Goal: Navigation & Orientation: Find specific page/section

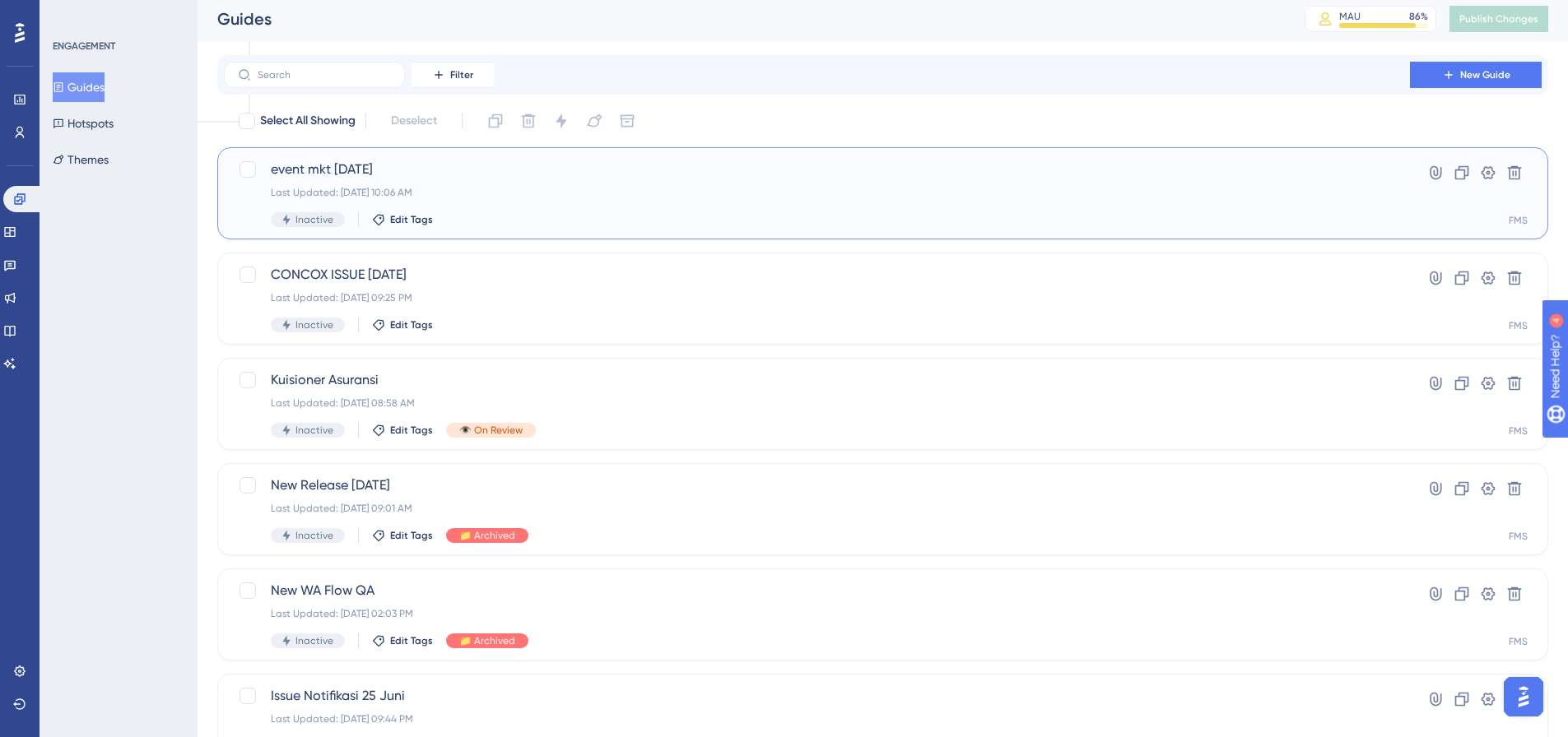
click at [619, 172] on span "event mkt [DATE]" at bounding box center [816, 169] width 1092 height 20
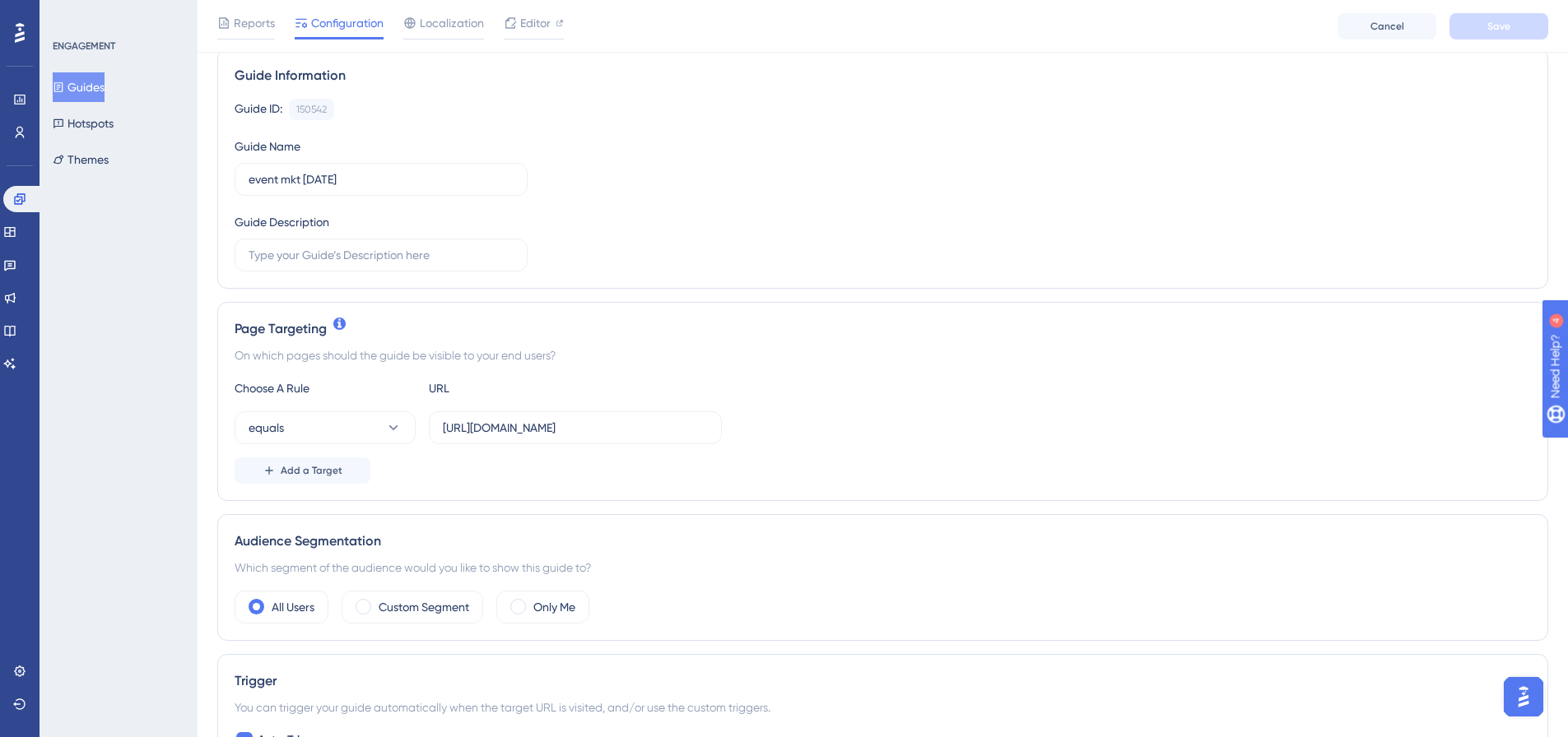
scroll to position [329, 0]
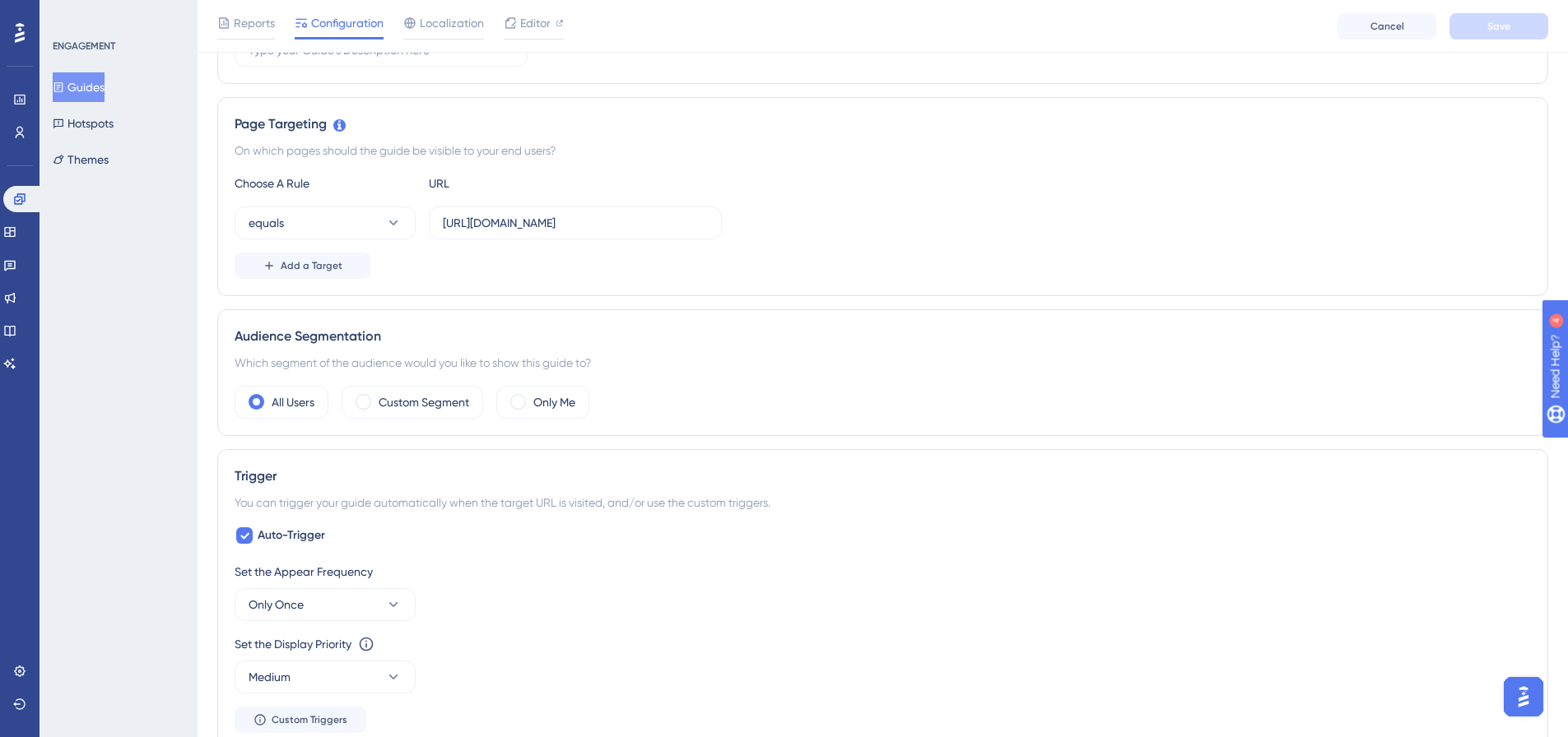
click at [77, 77] on button "Guides" at bounding box center [78, 87] width 52 height 29
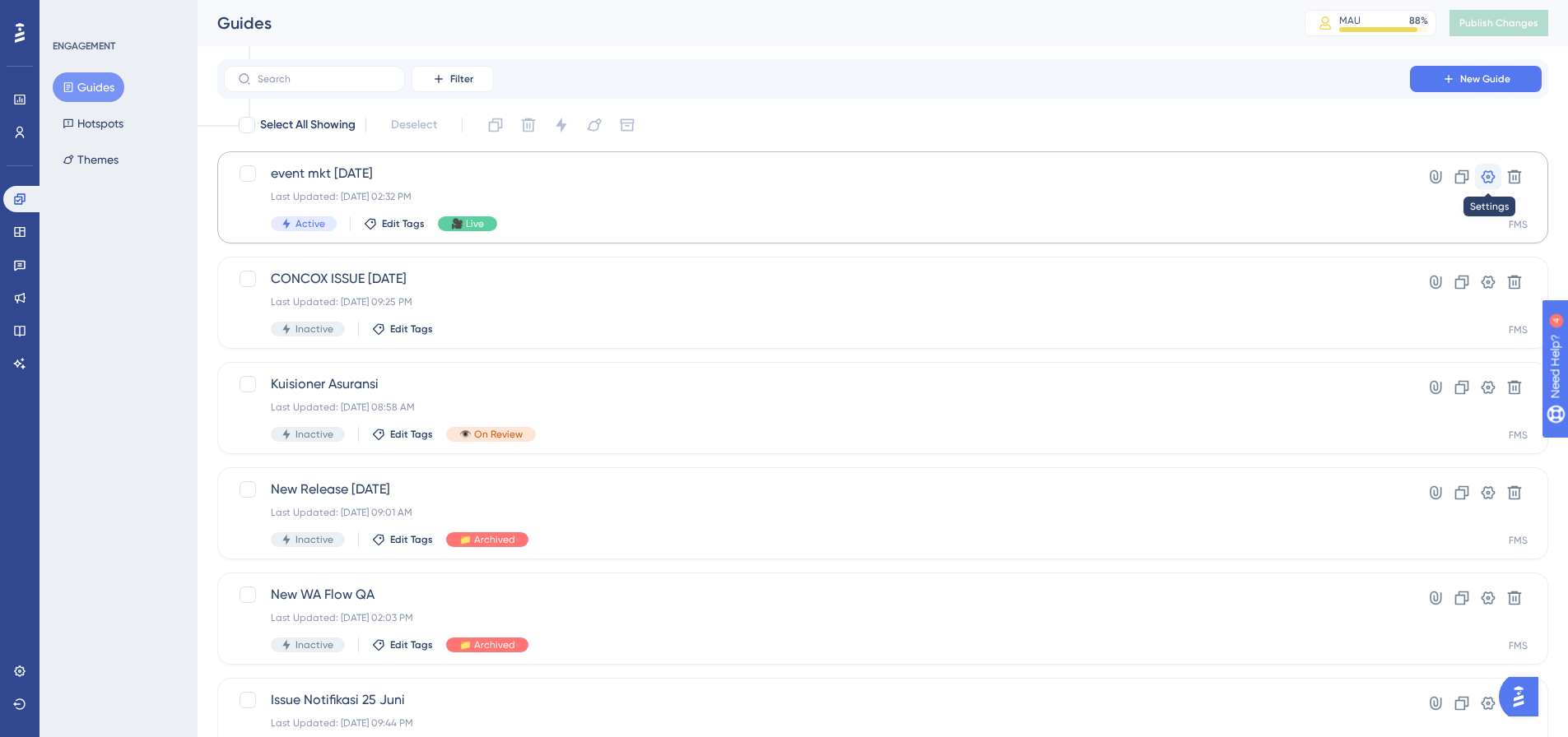
click at [1492, 168] on icon at bounding box center [1488, 176] width 17 height 17
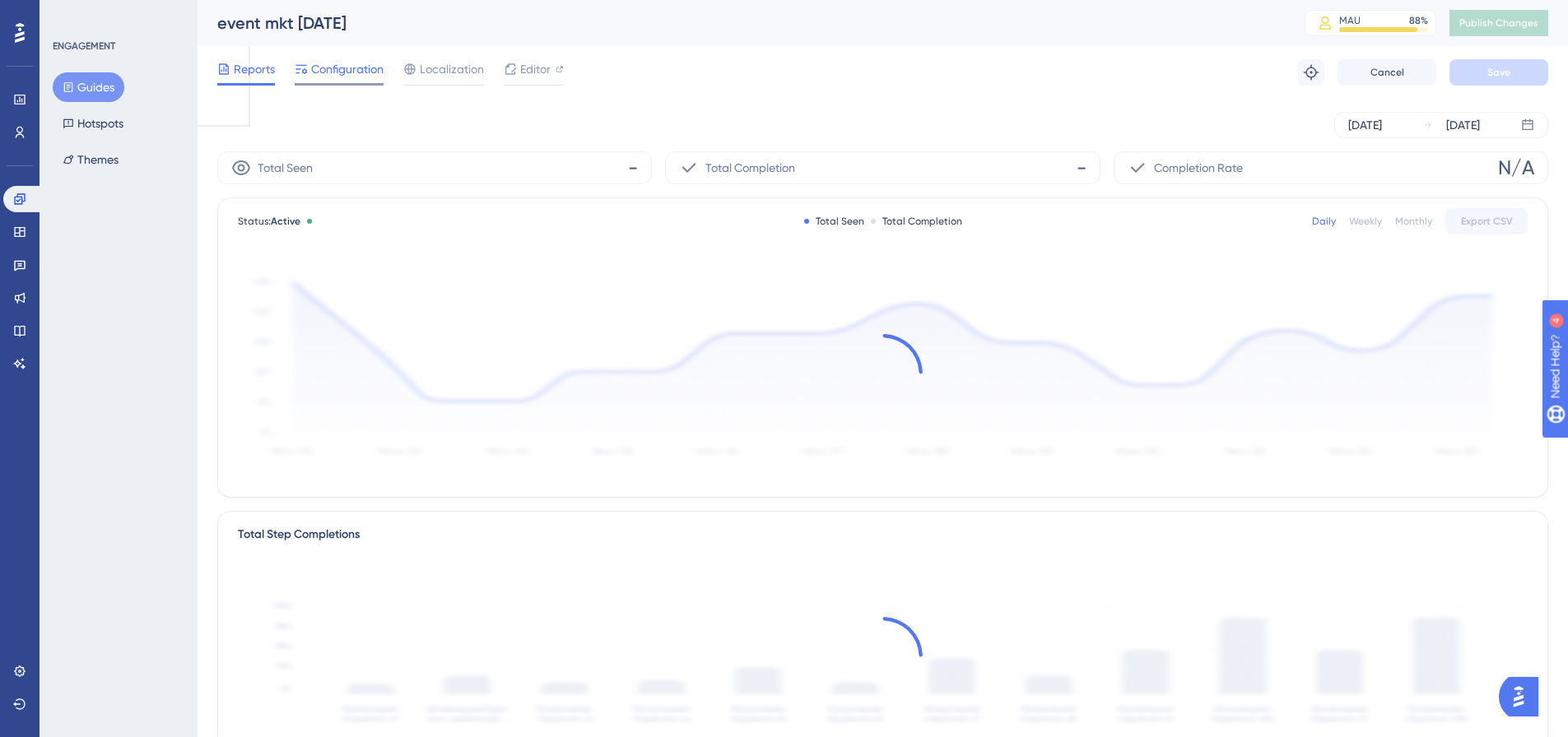
click at [373, 74] on span "Configuration" at bounding box center [348, 69] width 72 height 20
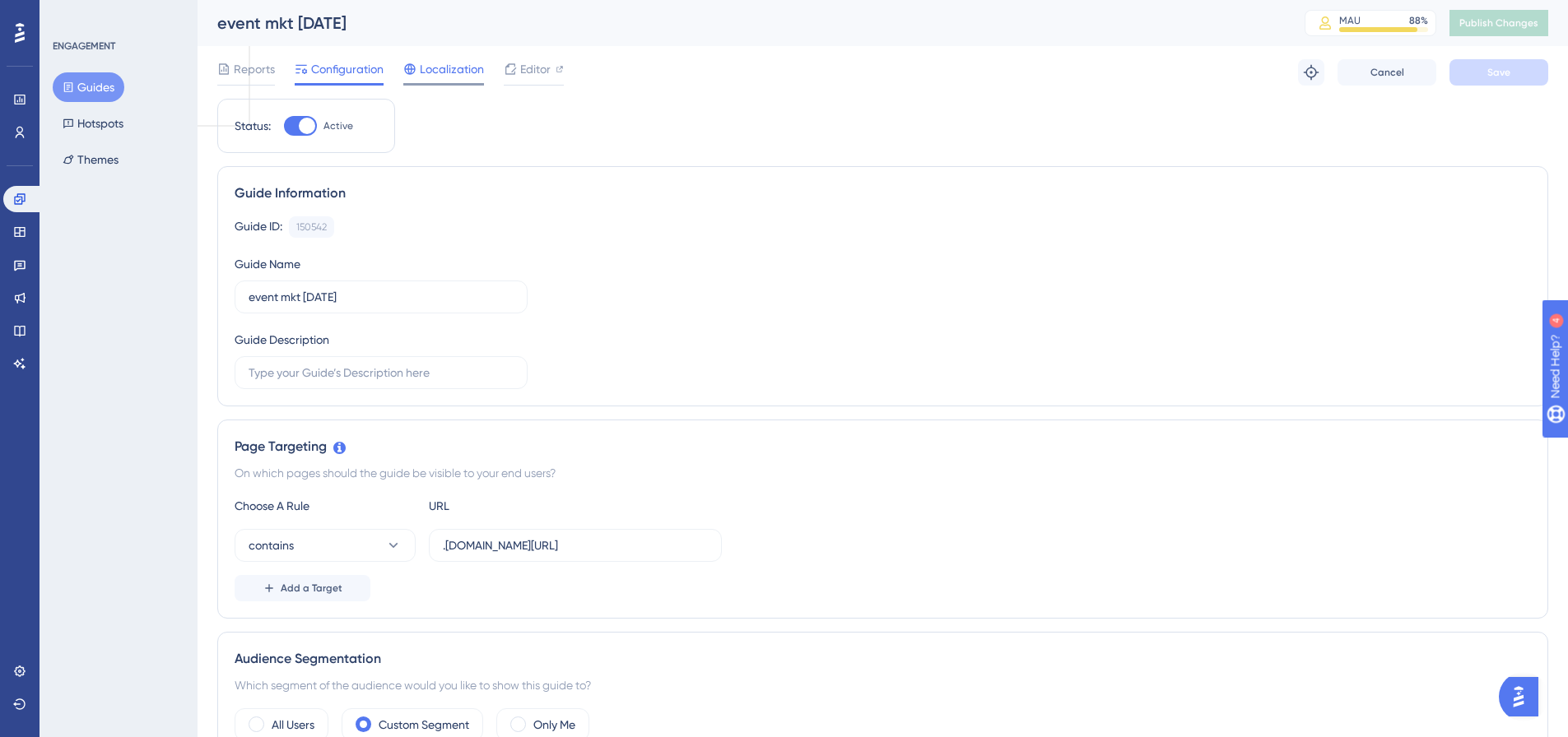
click at [425, 72] on span "Localization" at bounding box center [452, 69] width 65 height 20
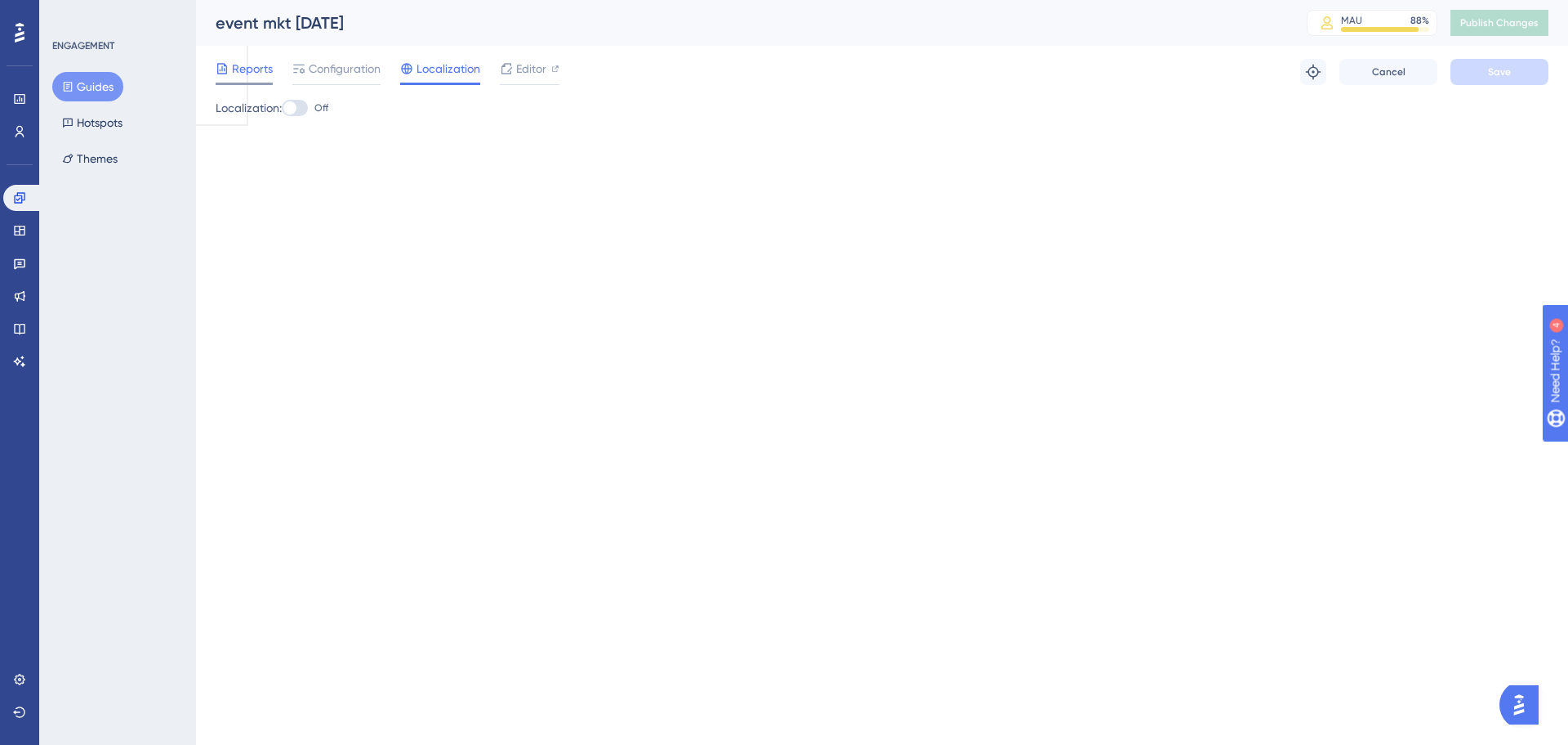
click at [260, 69] on span "Reports" at bounding box center [253, 69] width 41 height 19
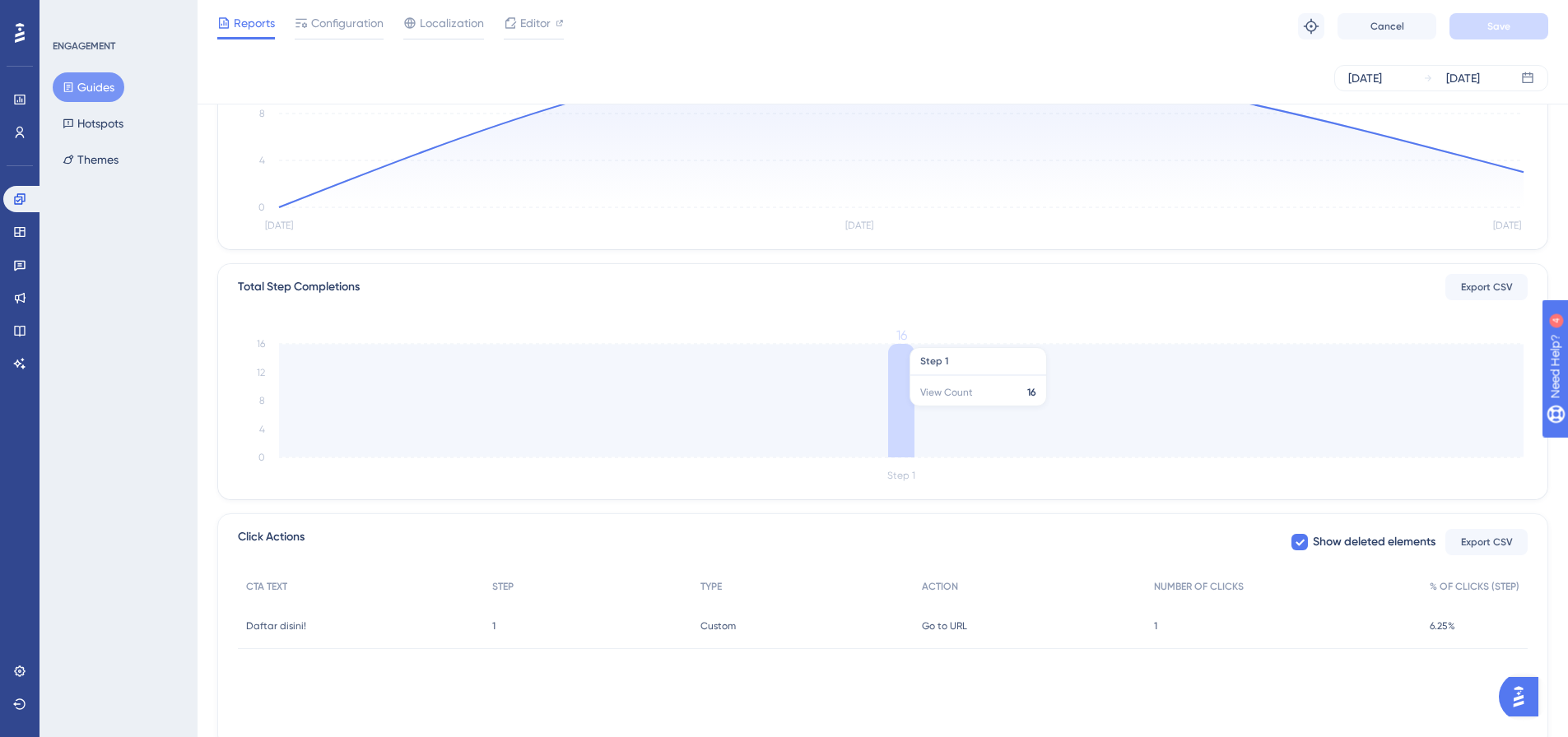
scroll to position [247, 0]
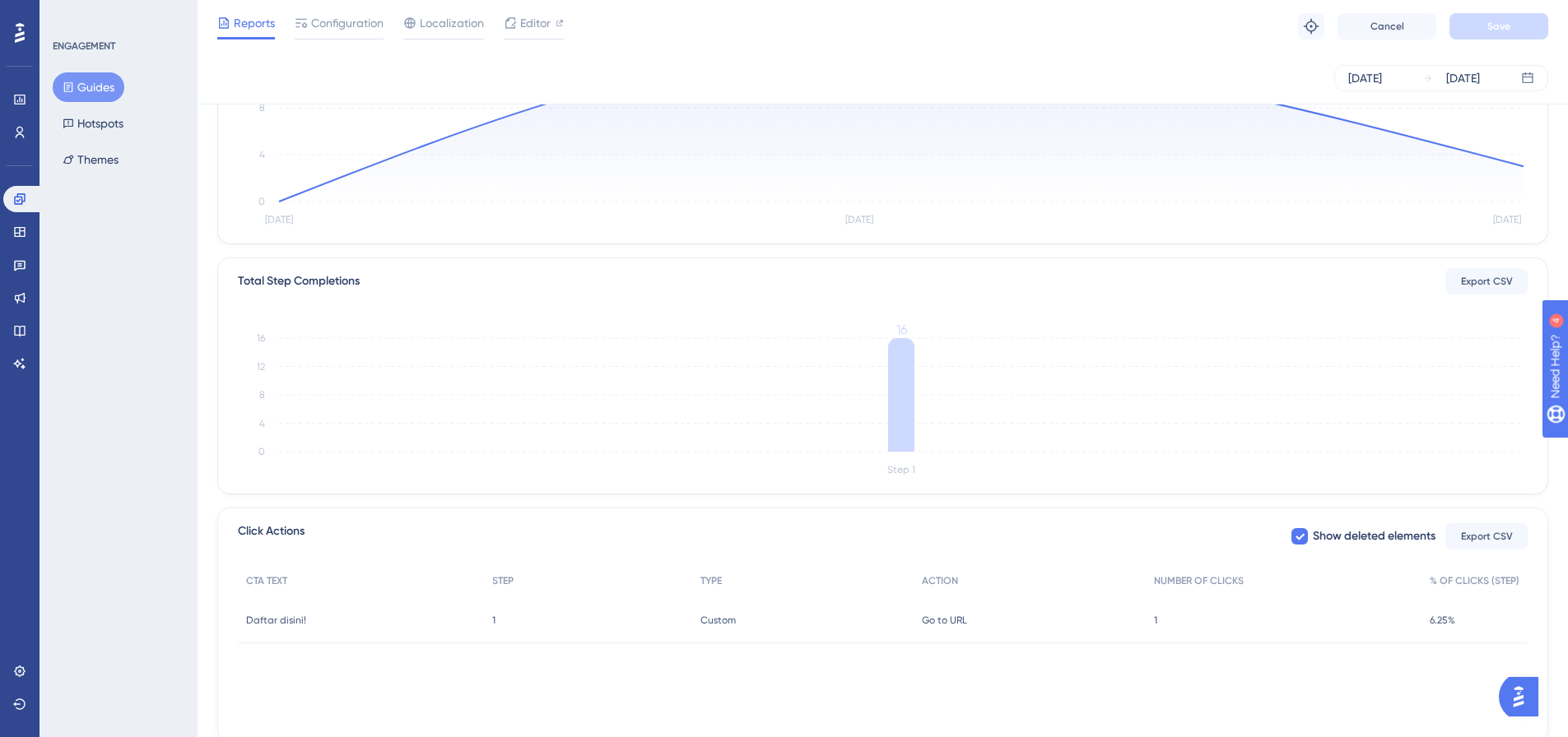
click at [272, 619] on span "Daftar disini!" at bounding box center [275, 620] width 60 height 13
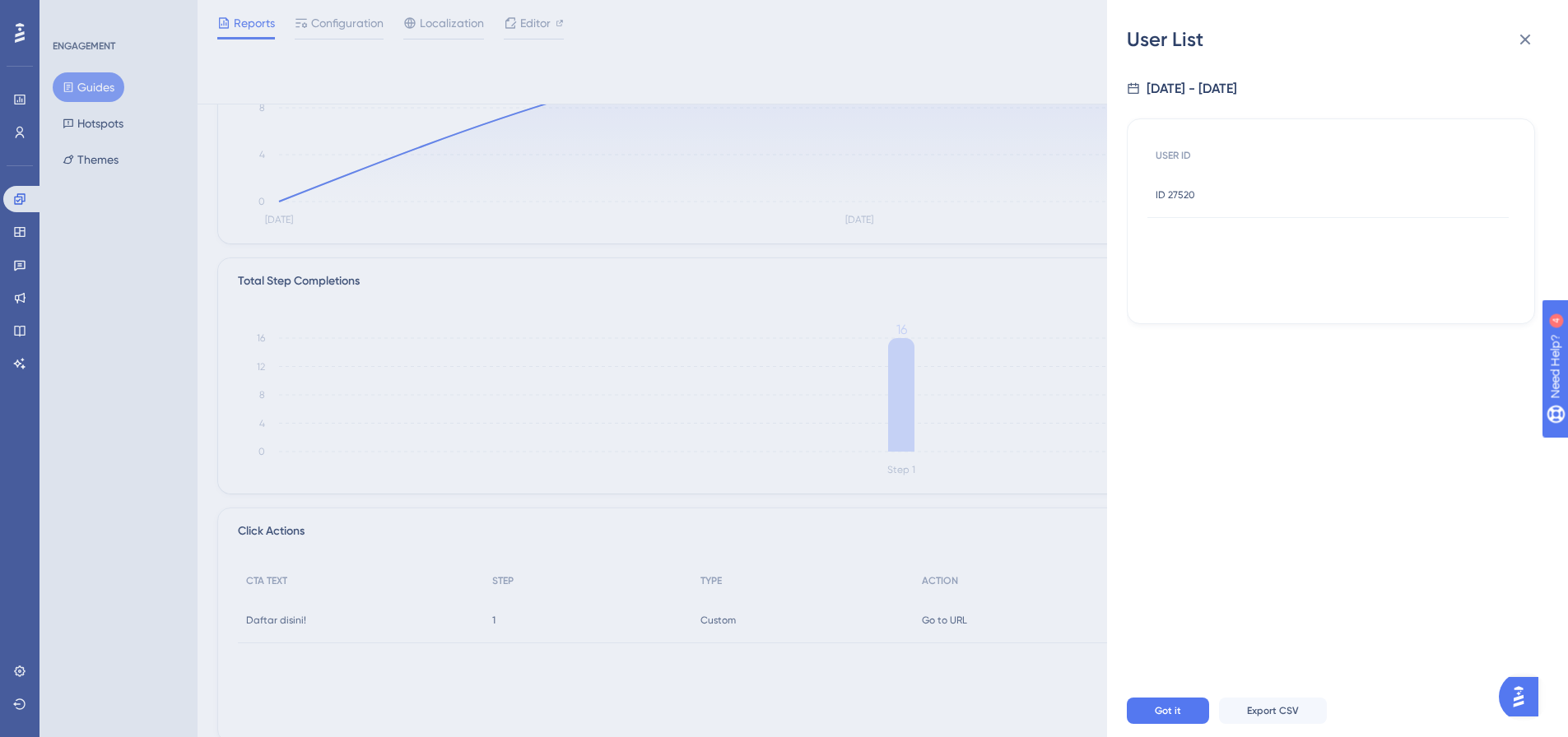
click at [1179, 197] on span "ID 27520" at bounding box center [1175, 194] width 39 height 13
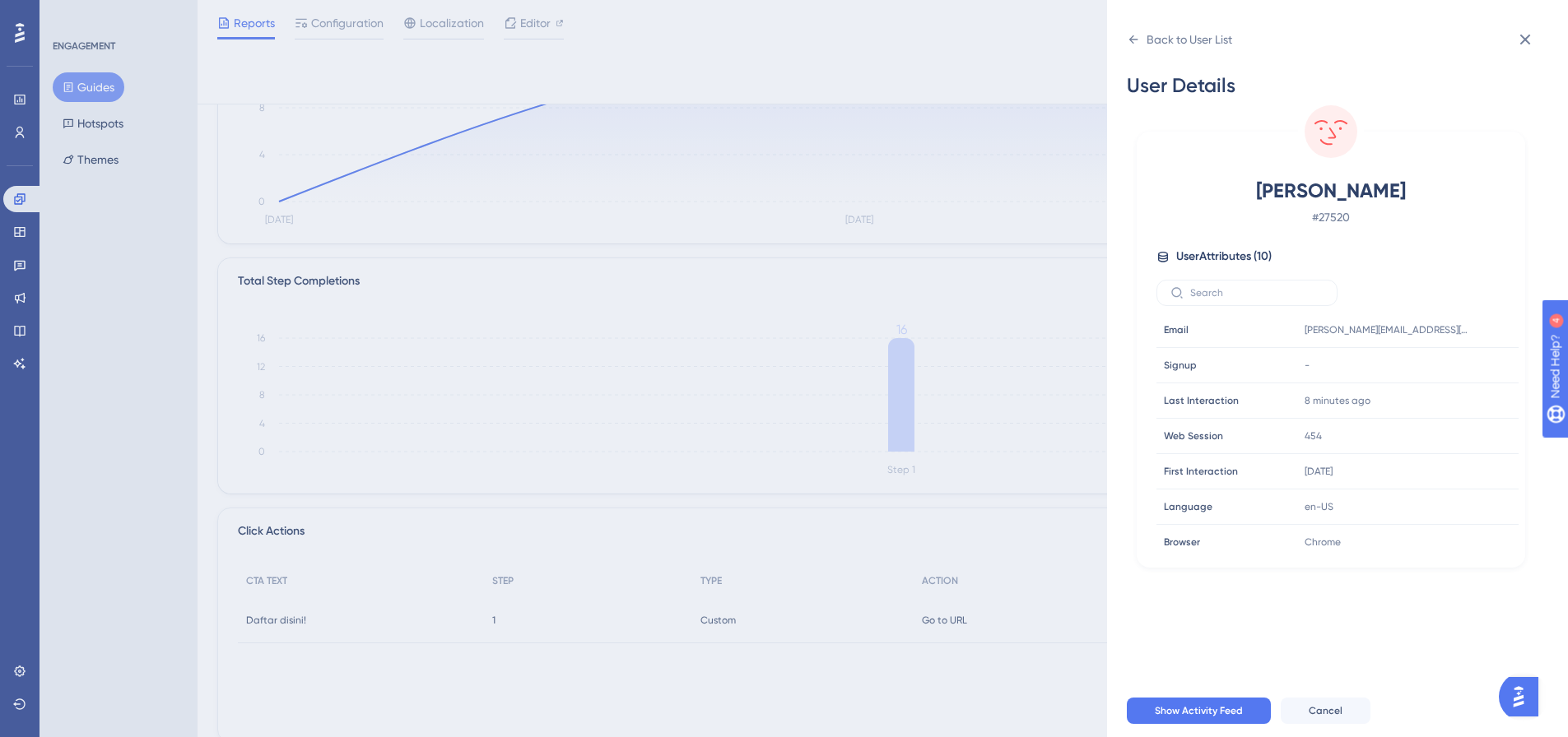
click at [0, 0] on div "Back to User List User Details Julia Ginting # 27520 User Attributes ( 10 ) Ema…" at bounding box center [0, 0] width 0 height 0
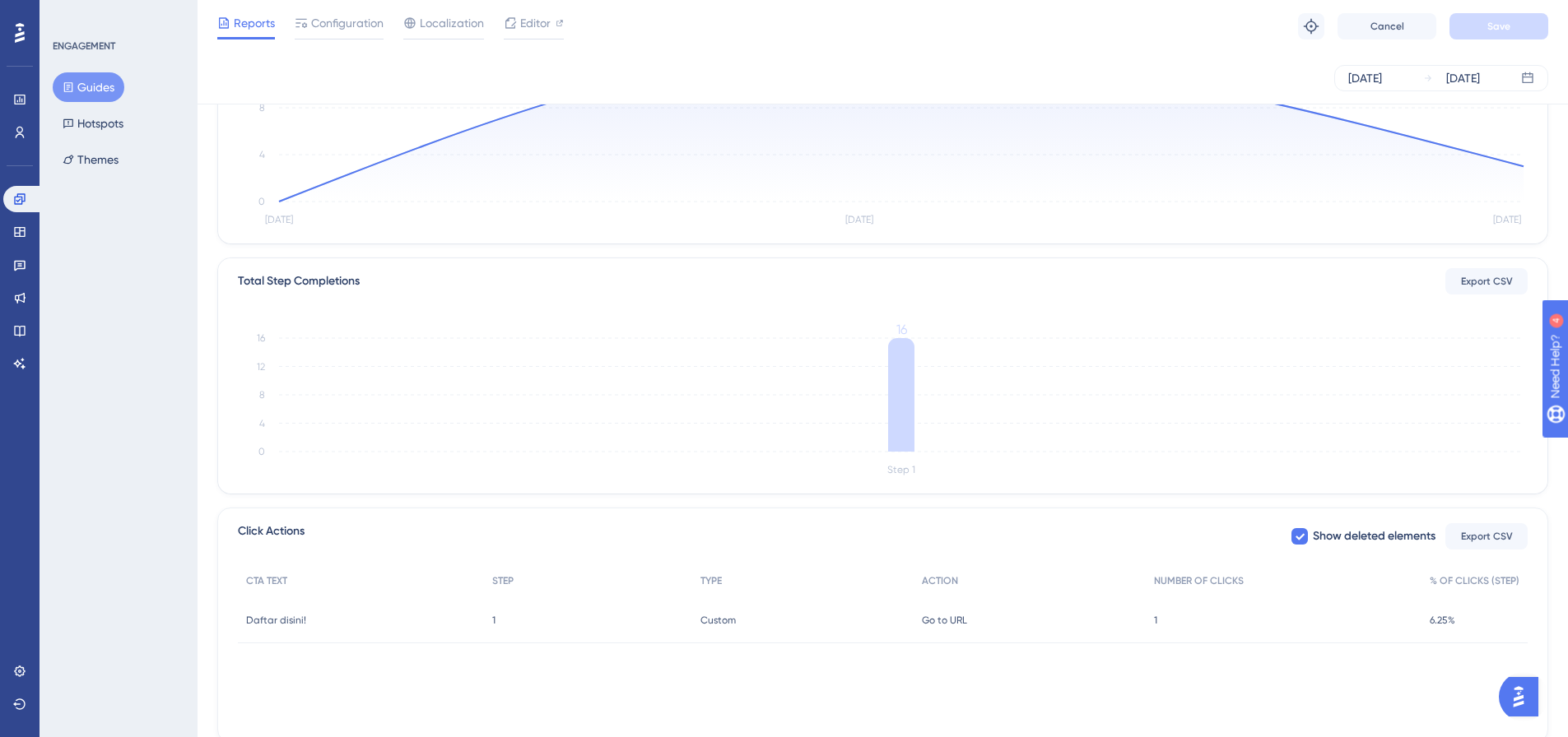
scroll to position [0, 0]
